Goal: Task Accomplishment & Management: Use online tool/utility

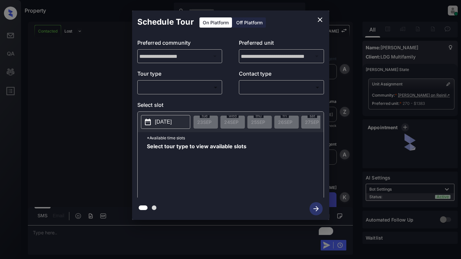
scroll to position [1233, 0]
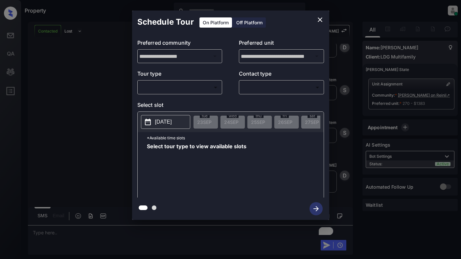
click at [51, 120] on div "**********" at bounding box center [230, 115] width 461 height 230
click at [185, 87] on body "Property [PERSON_NAME] Online Set yourself offline Set yourself on break Profil…" at bounding box center [230, 129] width 461 height 259
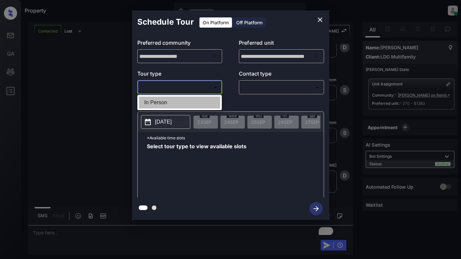
click at [192, 100] on li "In Person" at bounding box center [179, 103] width 81 height 12
type input "********"
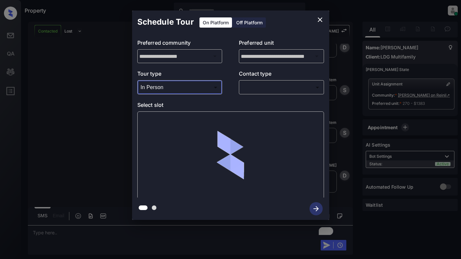
click at [263, 84] on body "Property [PERSON_NAME] Online Set yourself offline Set yourself on break Profil…" at bounding box center [230, 129] width 461 height 259
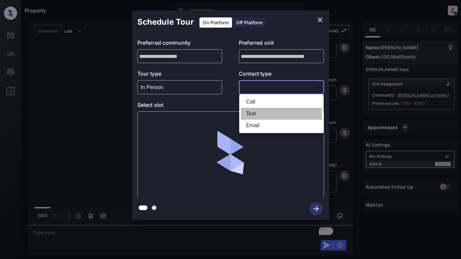
click at [262, 111] on li "Text" at bounding box center [281, 114] width 81 height 12
type input "****"
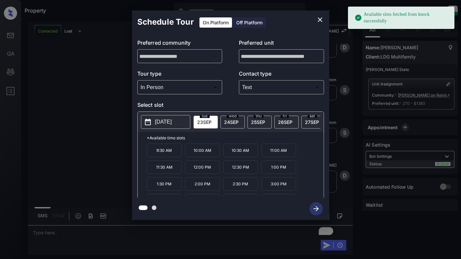
click at [160, 125] on p "[DATE]" at bounding box center [163, 122] width 17 height 8
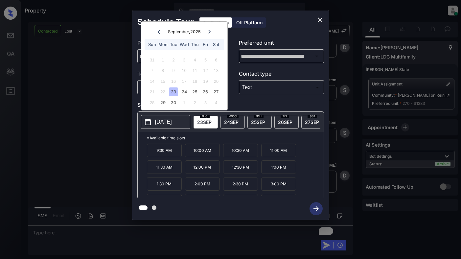
click at [175, 91] on div "23" at bounding box center [173, 91] width 9 height 9
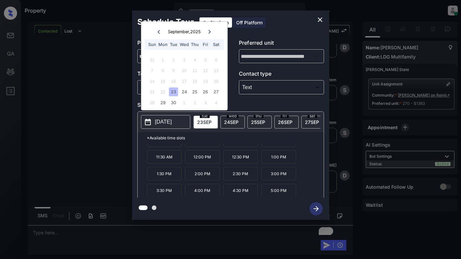
scroll to position [11, 0]
click at [280, 193] on p "5:00 PM" at bounding box center [278, 189] width 35 height 13
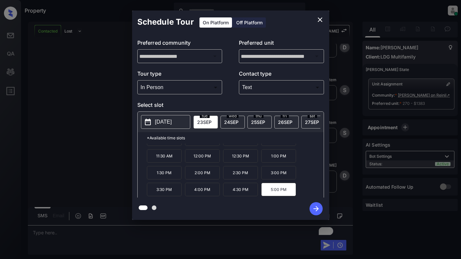
click at [316, 207] on icon "button" at bounding box center [316, 208] width 13 height 13
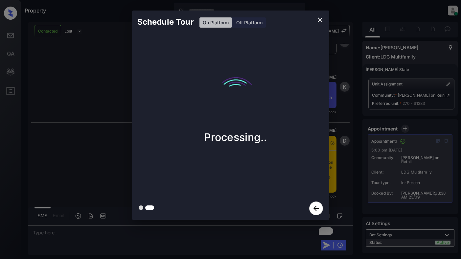
scroll to position [1458, 0]
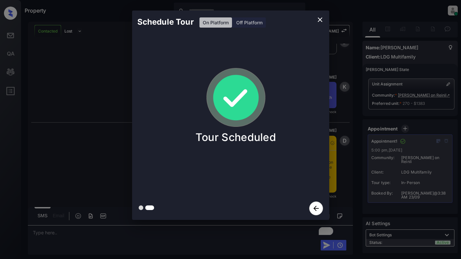
click at [93, 106] on div "Schedule Tour On Platform Off Platform Tour Scheduled" at bounding box center [230, 115] width 461 height 230
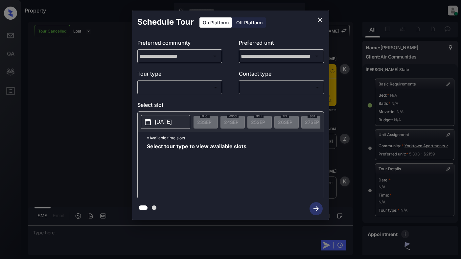
scroll to position [2499, 0]
click at [199, 85] on body "Property Dominic Ceralde Online Set yourself offline Set yourself on break Prof…" at bounding box center [230, 129] width 461 height 259
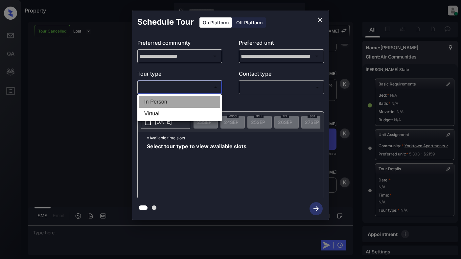
click at [203, 102] on li "In Person" at bounding box center [179, 102] width 81 height 12
type input "********"
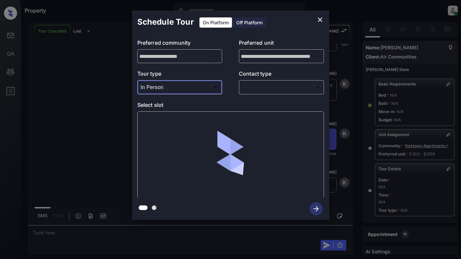
click at [265, 90] on body "Property Dominic Ceralde Online Set yourself offline Set yourself on break Prof…" at bounding box center [230, 129] width 461 height 259
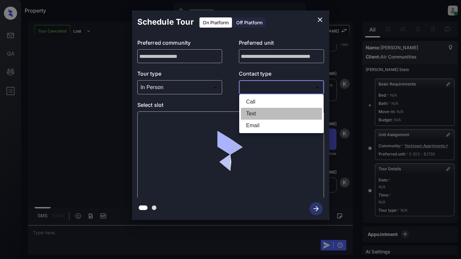
click at [268, 115] on li "Text" at bounding box center [281, 114] width 81 height 12
type input "****"
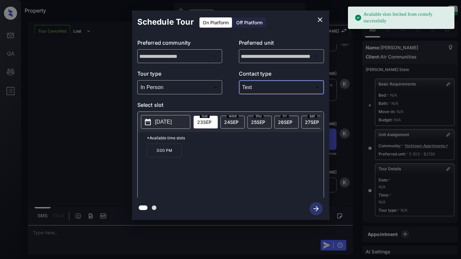
click at [156, 123] on p "[DATE]" at bounding box center [163, 122] width 17 height 8
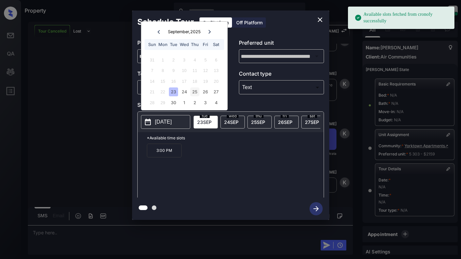
click at [192, 91] on div "25" at bounding box center [194, 91] width 9 height 9
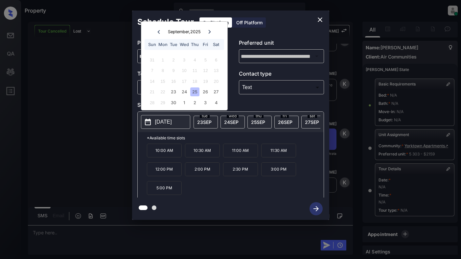
click at [195, 92] on div "25" at bounding box center [194, 91] width 9 height 9
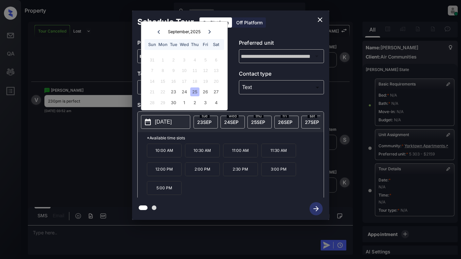
scroll to position [2625, 0]
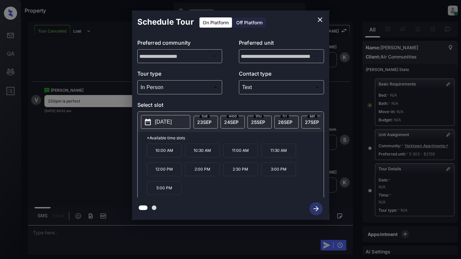
click at [238, 171] on p "2:30 PM" at bounding box center [240, 169] width 35 height 14
click at [318, 209] on icon "button" at bounding box center [316, 208] width 5 height 5
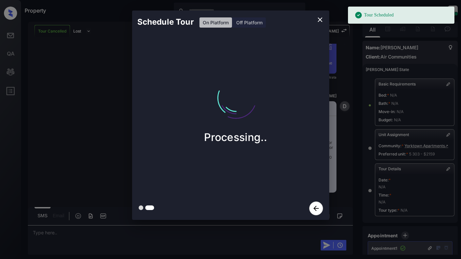
scroll to position [3002, 0]
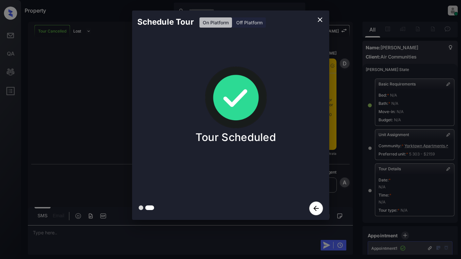
click at [343, 156] on div "Schedule Tour On Platform Off Platform Tour Scheduled" at bounding box center [230, 115] width 461 height 230
